Goal: Task Accomplishment & Management: Complete application form

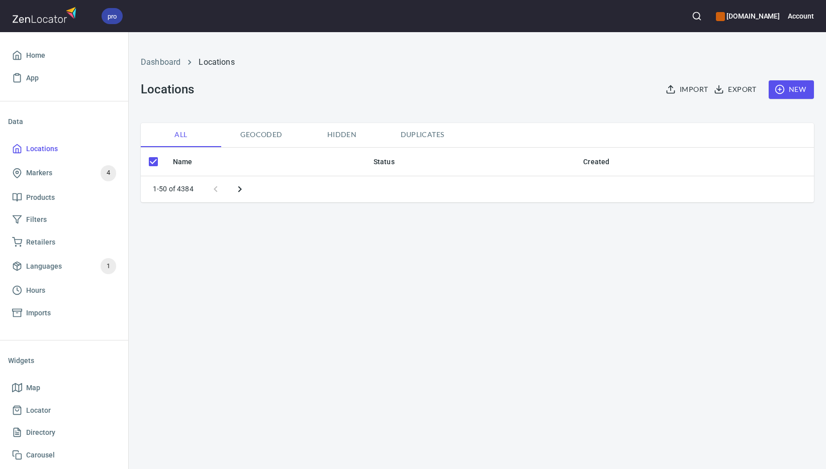
checkbox input "false"
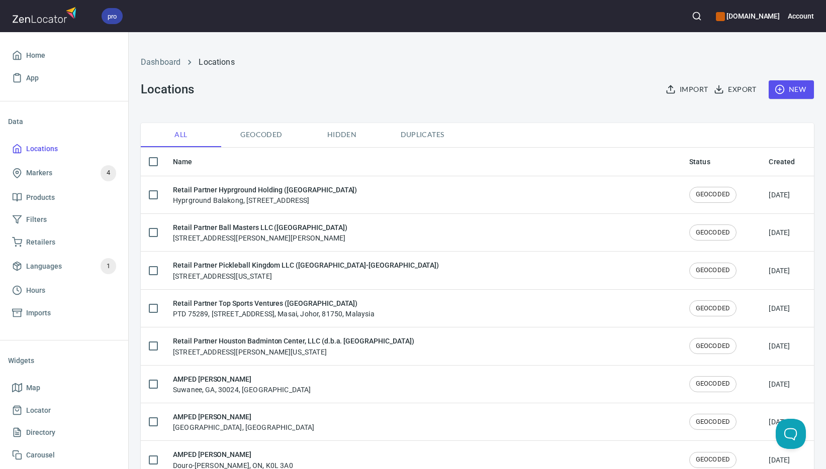
click at [788, 89] on span "New" at bounding box center [790, 89] width 29 height 13
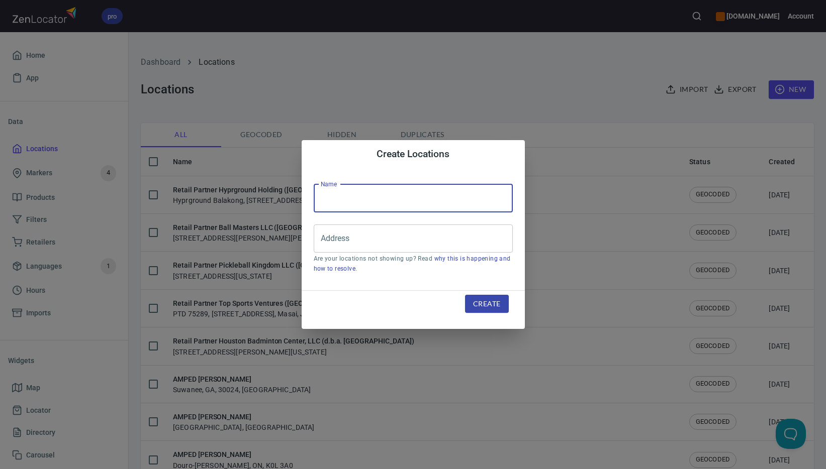
click at [379, 198] on input "text" at bounding box center [413, 198] width 199 height 28
paste input "Peak Sports LLC ([GEOGRAPHIC_DATA], [GEOGRAPHIC_DATA])"
type input "Retail Partner Peak Sports LLC ([GEOGRAPHIC_DATA], [GEOGRAPHIC_DATA])"
click at [353, 240] on input "Address" at bounding box center [405, 238] width 175 height 19
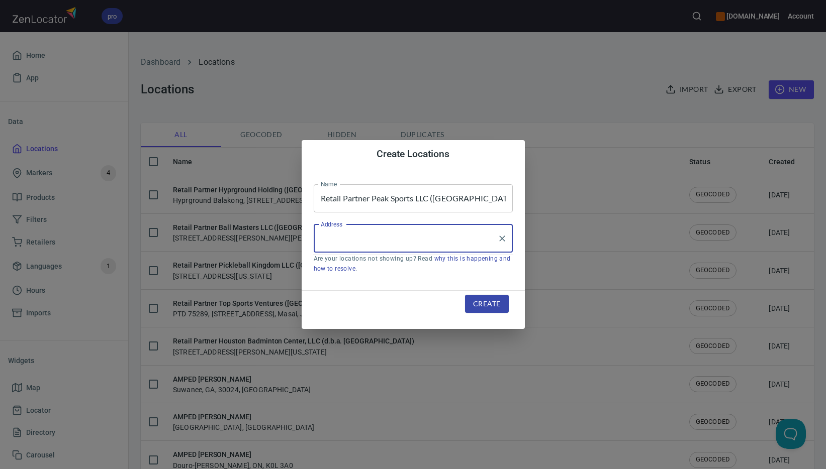
paste input "[STREET_ADDRESS][PERSON_NAME]"
click at [363, 268] on li "[STREET_ADDRESS][PERSON_NAME][US_STATE]" at bounding box center [413, 268] width 199 height 18
type input "[STREET_ADDRESS][PERSON_NAME][US_STATE]"
click at [480, 308] on span "Create" at bounding box center [486, 304] width 27 height 13
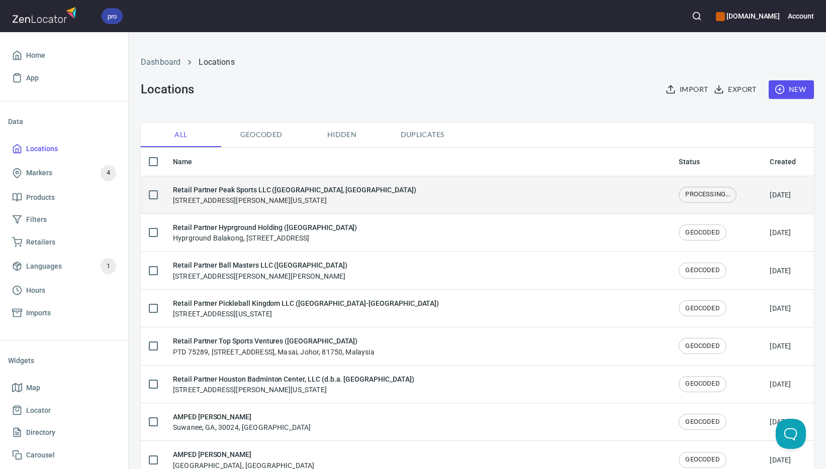
click at [218, 200] on div "Retail Partner Peak Sports LLC ([GEOGRAPHIC_DATA], [GEOGRAPHIC_DATA]) [STREET_A…" at bounding box center [294, 194] width 243 height 21
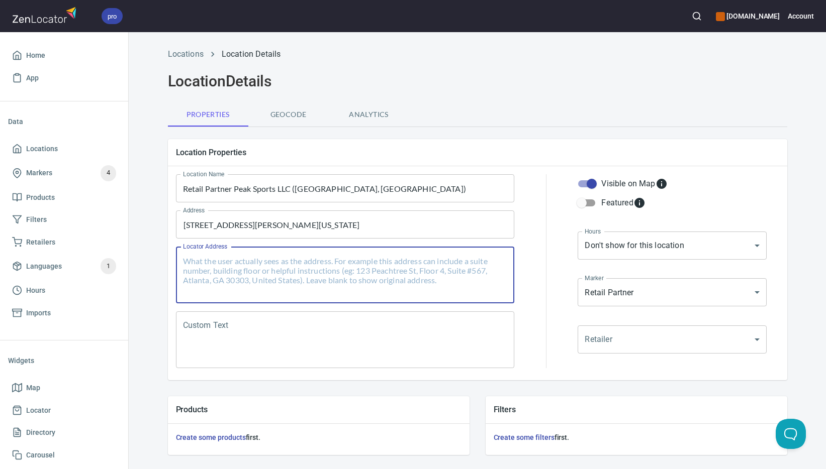
click at [224, 265] on textarea "Locator Address" at bounding box center [345, 275] width 325 height 38
paste textarea "[STREET_ADDRESS][PERSON_NAME]"
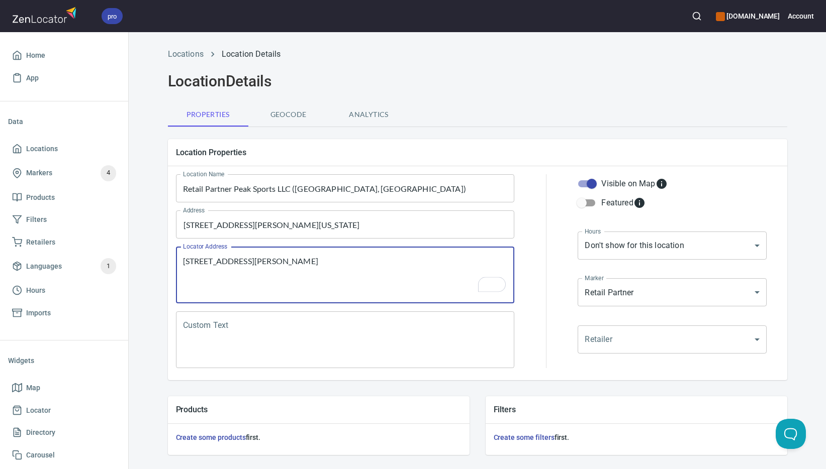
type textarea "[STREET_ADDRESS][PERSON_NAME]"
click at [334, 343] on textarea "Custom Text" at bounding box center [345, 340] width 325 height 38
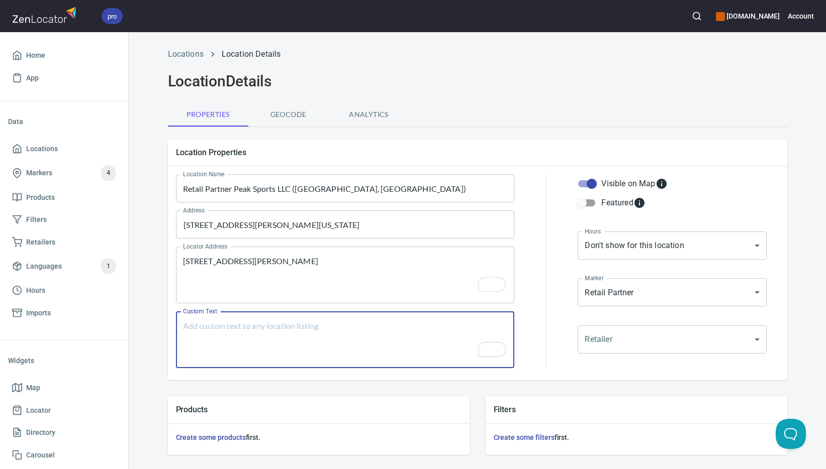
paste textarea "Welcome to our Selkirk Authorized Retail Partner Program!"
click at [353, 328] on textarea "Welcome to our Selkirk Authorized Retail Partner Program!" at bounding box center [345, 340] width 325 height 38
click at [425, 328] on textarea "Welcome to our Selkirk Authorized Retail Partner Program!" at bounding box center [345, 340] width 325 height 38
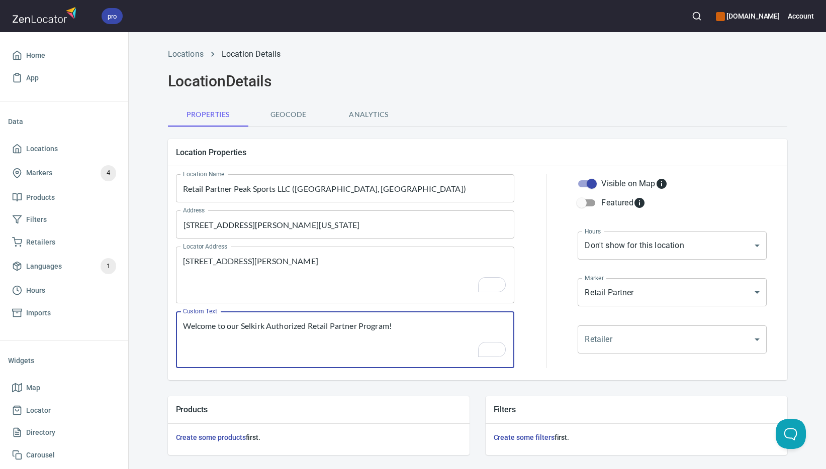
click at [425, 328] on textarea "Welcome to our Selkirk Authorized Retail Partner Program!" at bounding box center [345, 340] width 325 height 38
paste textarea "Brands Carried: SelkirkPerenyl Return Policy: No Return Policy"
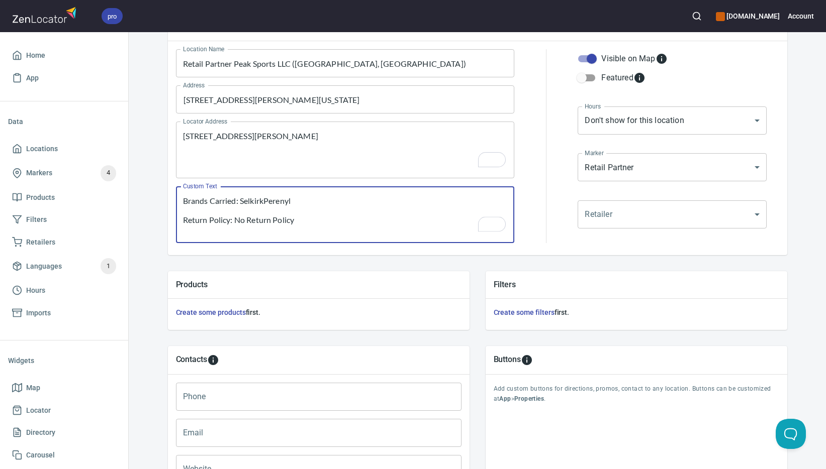
type textarea "Brands Carried: SelkirkPerenyl Return Policy: No Return Policy"
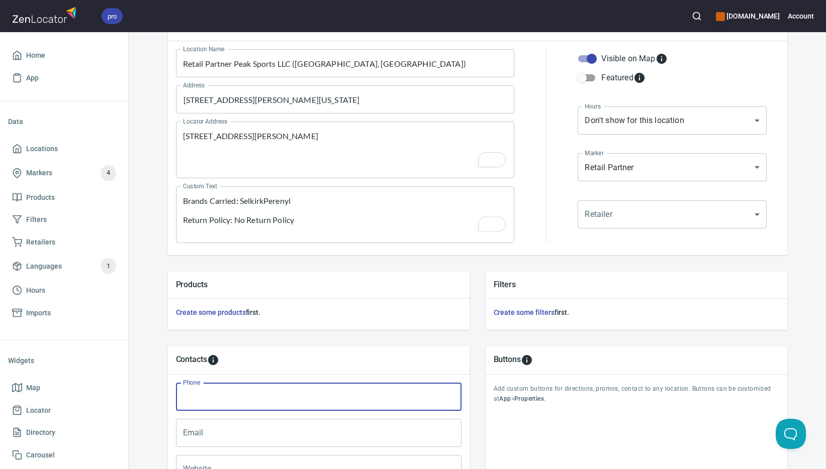
click at [282, 401] on input "Phone" at bounding box center [318, 397] width 285 height 28
paste input "[PHONE_NUMBER]"
type input "[PHONE_NUMBER]"
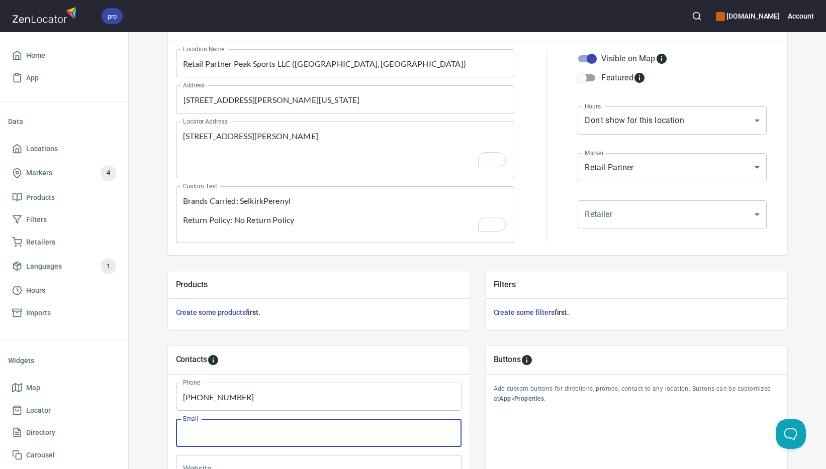
paste input "[EMAIL_ADDRESS][DOMAIN_NAME]"
type input "[EMAIL_ADDRESS][DOMAIN_NAME]"
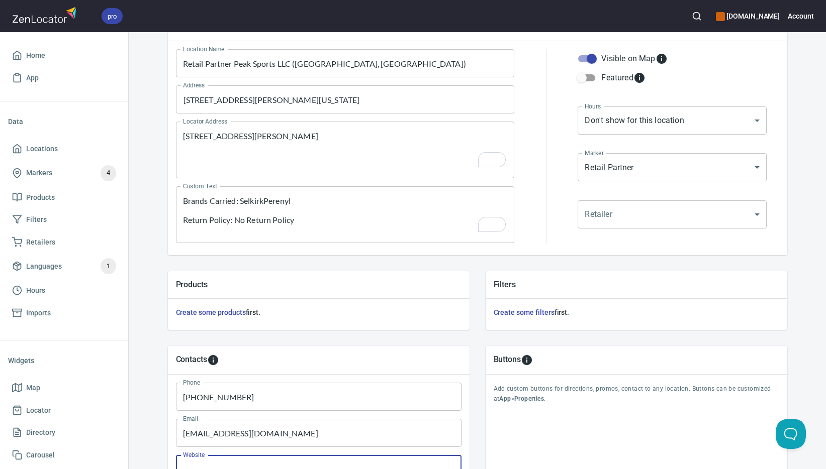
scroll to position [139, 0]
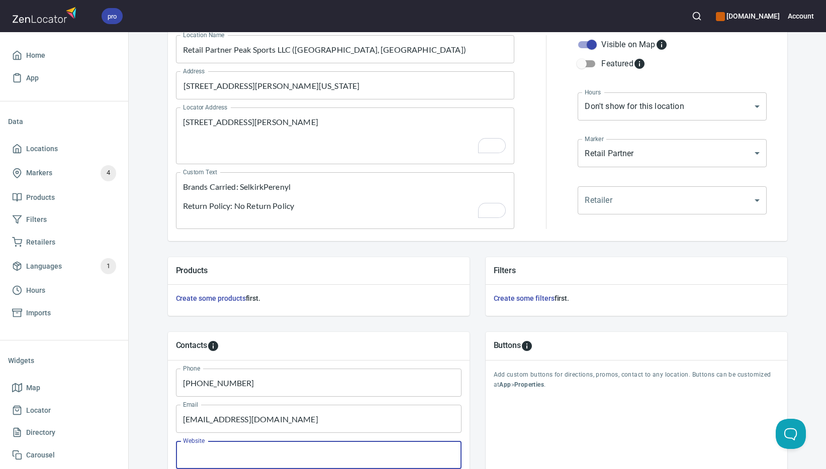
paste input "[URL][DOMAIN_NAME]"
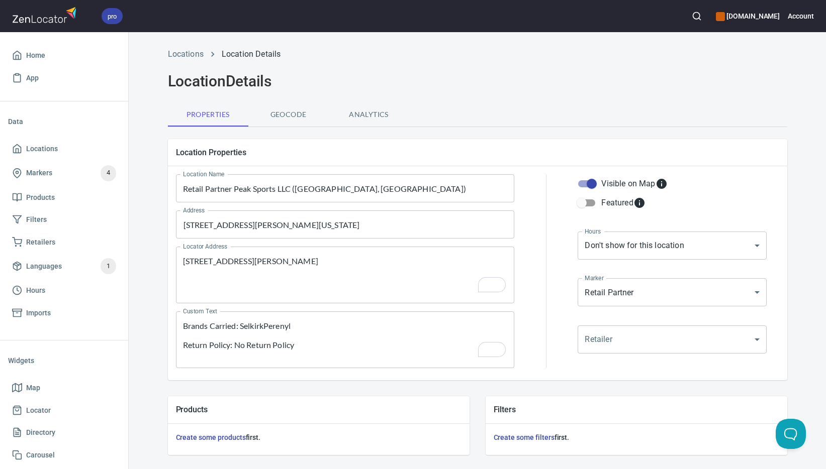
scroll to position [0, 0]
type input "[URL][DOMAIN_NAME]"
click at [295, 263] on textarea "[STREET_ADDRESS][PERSON_NAME]" at bounding box center [345, 275] width 325 height 38
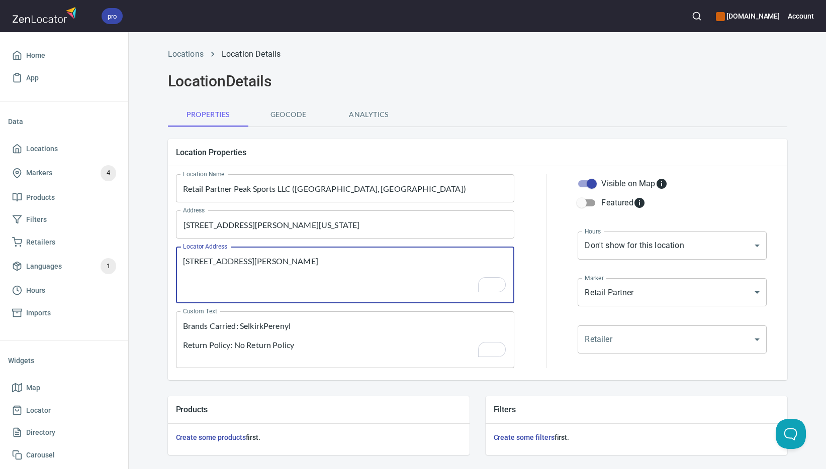
click at [295, 263] on textarea "[STREET_ADDRESS][PERSON_NAME]" at bounding box center [345, 275] width 325 height 38
paste textarea "[PERSON_NAME] Carolina"
type textarea "[STREET_ADDRESS][PERSON_NAME][US_STATE]"
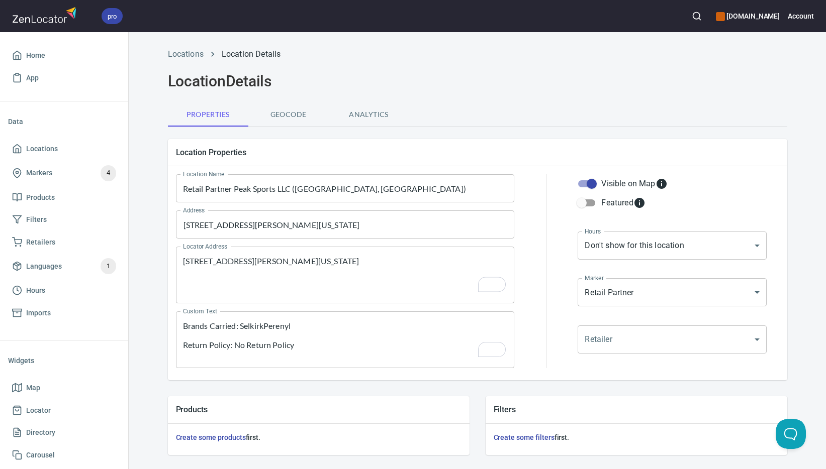
click at [411, 391] on div "Products Create some products first." at bounding box center [319, 425] width 318 height 75
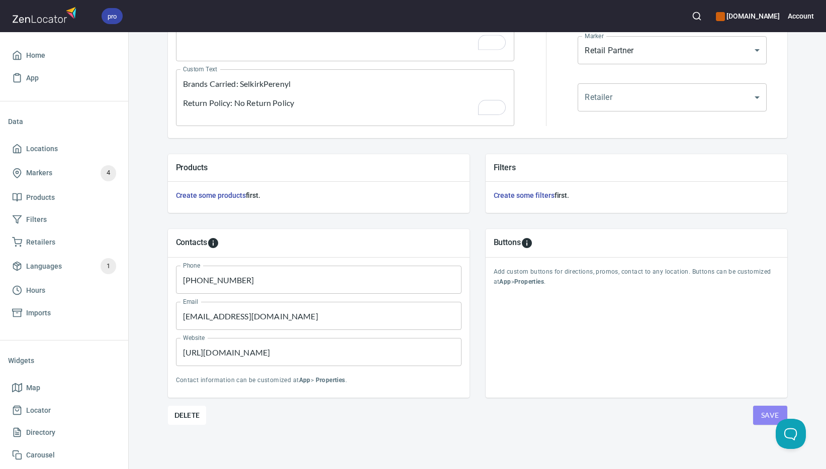
click at [761, 416] on span "Save" at bounding box center [770, 416] width 18 height 13
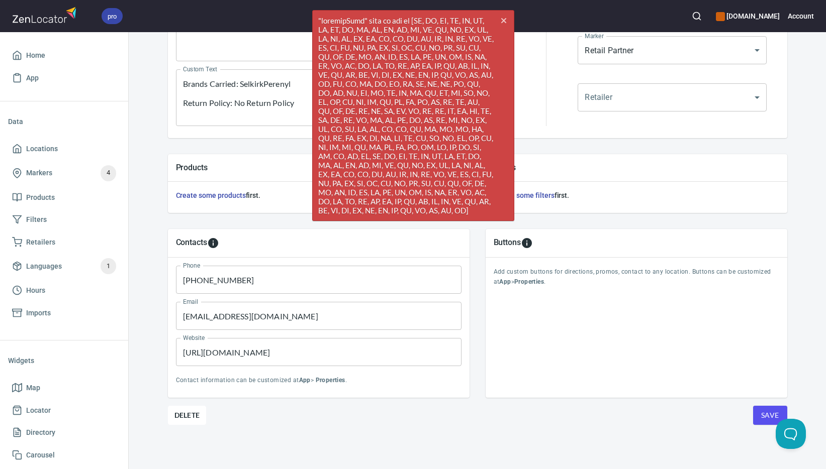
click at [295, 154] on div "Products" at bounding box center [319, 167] width 302 height 27
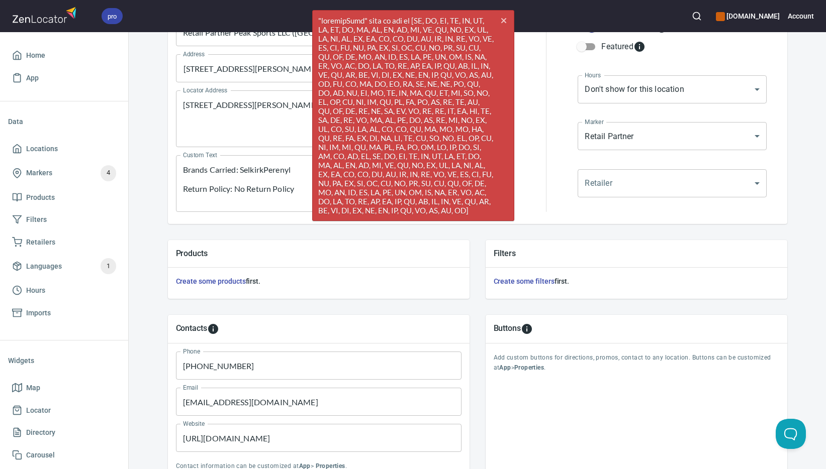
scroll to position [156, 0]
click at [505, 19] on icon "button" at bounding box center [502, 20] width 5 height 5
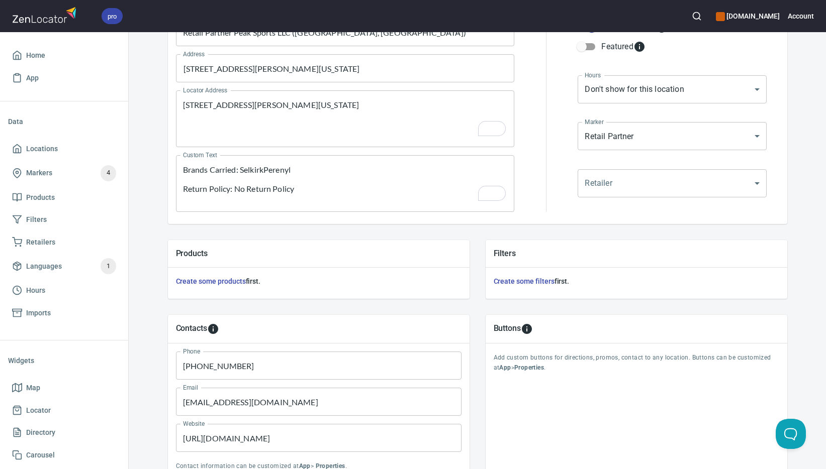
scroll to position [0, 0]
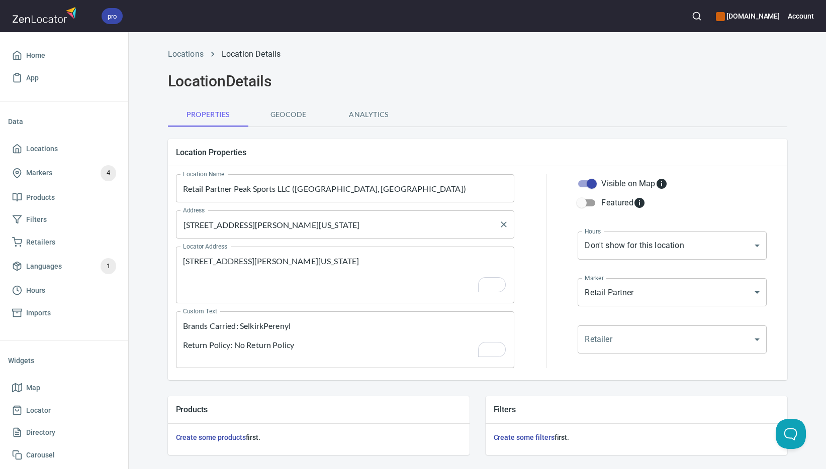
click at [448, 229] on input "[STREET_ADDRESS][PERSON_NAME][US_STATE]" at bounding box center [337, 224] width 315 height 19
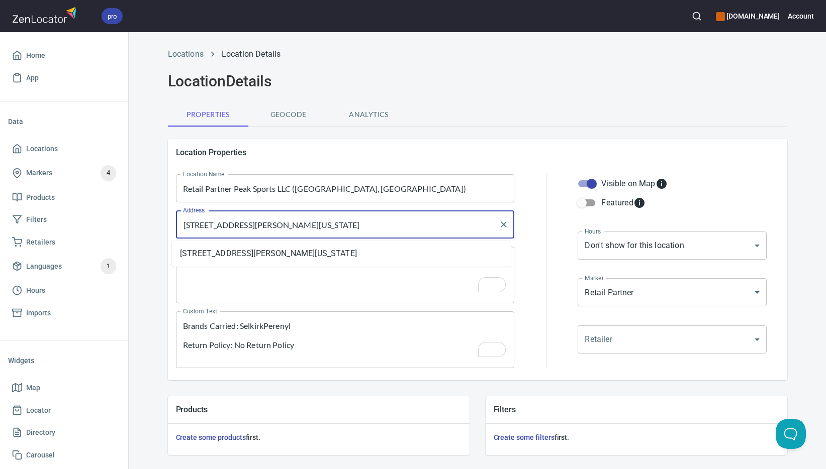
click at [448, 229] on input "[STREET_ADDRESS][PERSON_NAME][US_STATE]" at bounding box center [337, 224] width 315 height 19
click at [431, 228] on input "[STREET_ADDRESS][PERSON_NAME][US_STATE]" at bounding box center [337, 224] width 315 height 19
click at [388, 227] on input "[STREET_ADDRESS][PERSON_NAME][US_STATE]" at bounding box center [337, 224] width 315 height 19
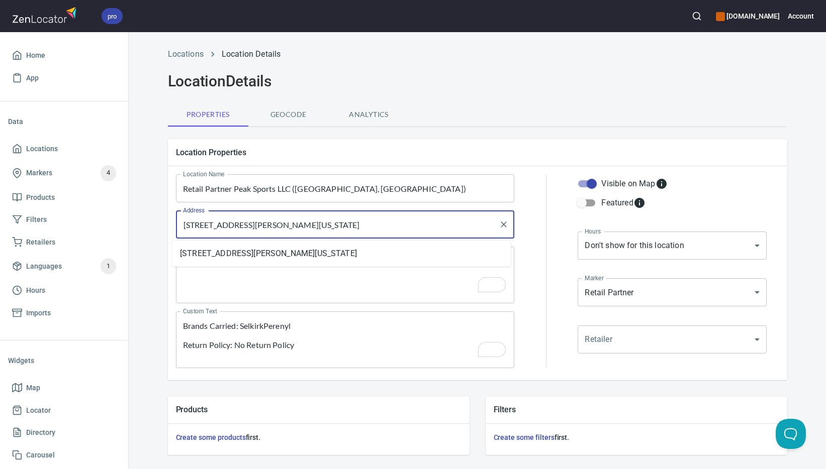
click at [388, 227] on input "[STREET_ADDRESS][PERSON_NAME][US_STATE]" at bounding box center [337, 224] width 315 height 19
click at [428, 248] on li "[STREET_ADDRESS][PERSON_NAME][US_STATE]" at bounding box center [341, 254] width 339 height 18
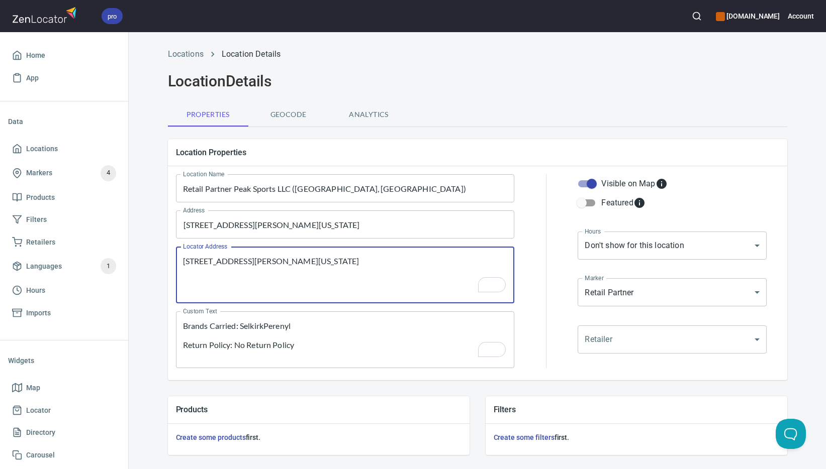
click at [310, 292] on textarea "[STREET_ADDRESS][PERSON_NAME][US_STATE]" at bounding box center [345, 275] width 325 height 38
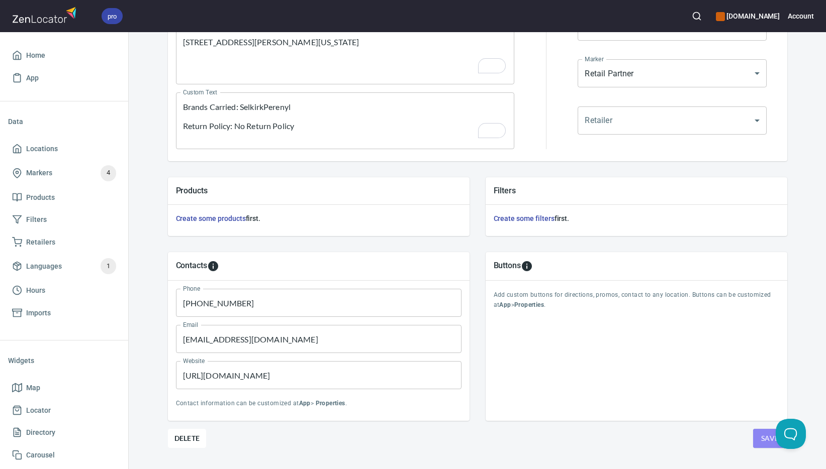
click at [761, 438] on span "Save" at bounding box center [770, 439] width 18 height 13
